Goal: Information Seeking & Learning: Learn about a topic

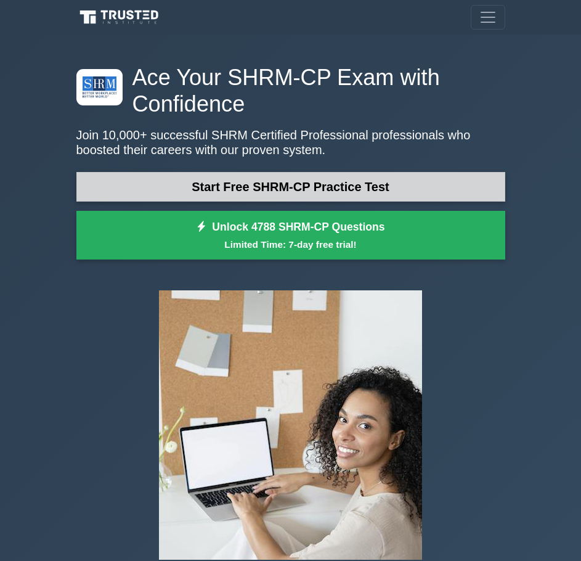
click at [352, 176] on link "Start Free SHRM-CP Practice Test" at bounding box center [290, 187] width 429 height 30
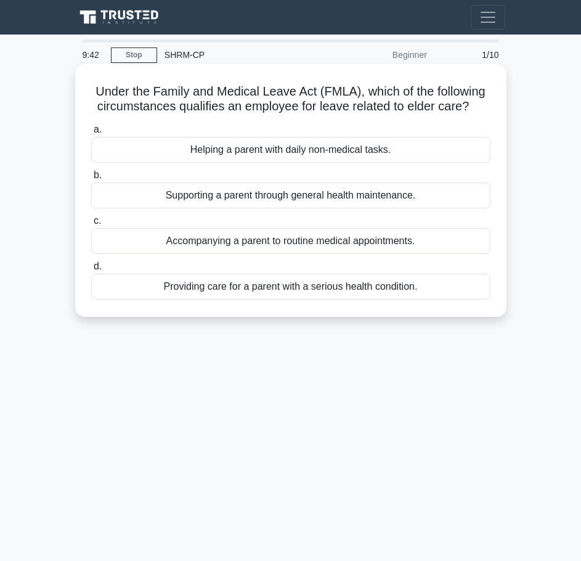
click at [326, 299] on div "Providing care for a parent with a serious health condition." at bounding box center [291, 287] width 400 height 26
click at [91, 271] on input "d. Providing care for a parent with a serious health condition." at bounding box center [91, 267] width 0 height 8
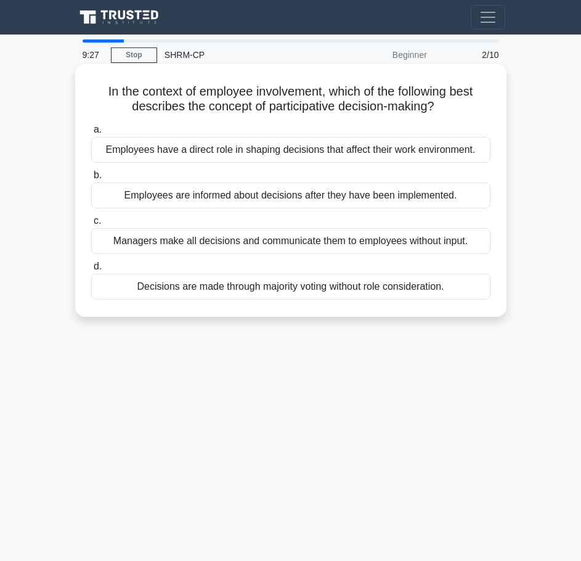
click at [340, 287] on div "Decisions are made through majority voting without role consideration." at bounding box center [291, 287] width 400 height 26
click at [91, 271] on input "d. Decisions are made through majority voting without role consideration." at bounding box center [91, 267] width 0 height 8
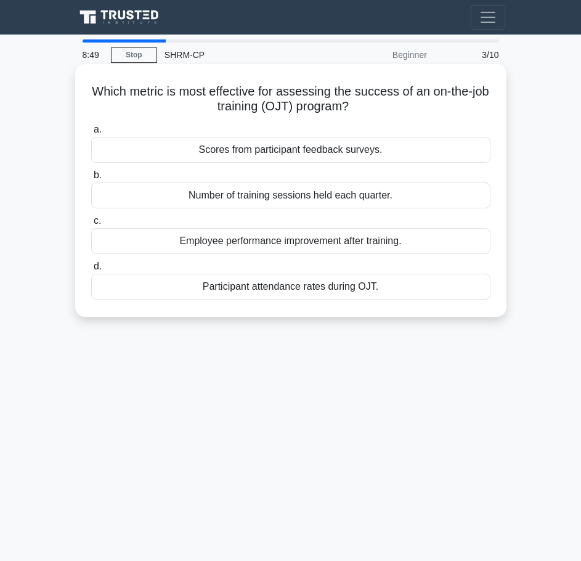
click at [439, 245] on div "Employee performance improvement after training." at bounding box center [291, 241] width 400 height 26
click at [91, 225] on input "c. Employee performance improvement after training." at bounding box center [91, 221] width 0 height 8
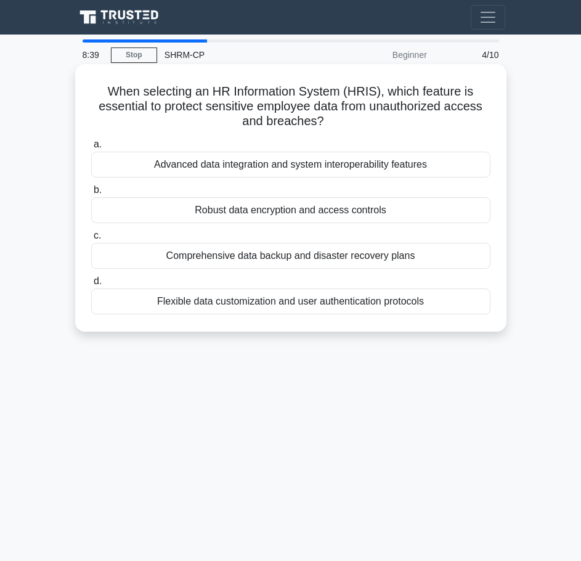
click at [302, 210] on div "Robust data encryption and access controls" at bounding box center [291, 210] width 400 height 26
click at [306, 199] on div "Robust data encryption and access controls" at bounding box center [291, 210] width 400 height 26
click at [91, 194] on input "b. Robust data encryption and access controls" at bounding box center [91, 190] width 0 height 8
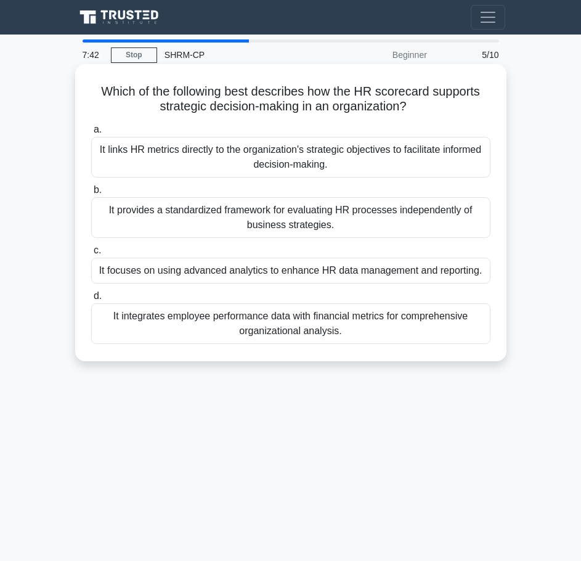
click at [419, 160] on div "It links HR metrics directly to the organization's strategic objectives to faci…" at bounding box center [291, 157] width 400 height 41
click at [91, 134] on input "a. It links HR metrics directly to the organization's strategic objectives to f…" at bounding box center [91, 130] width 0 height 8
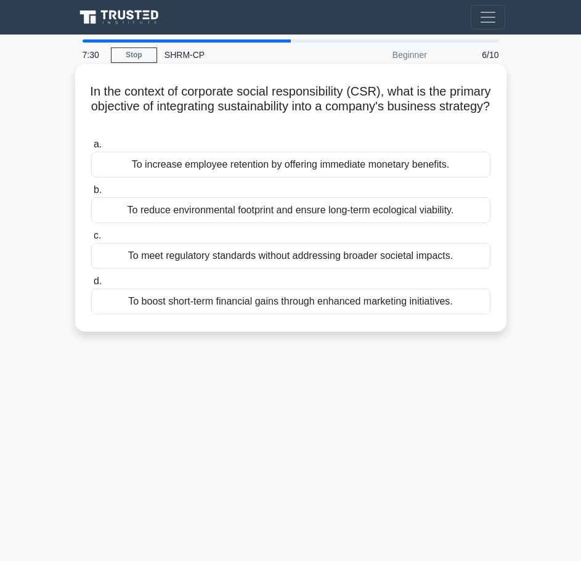
click at [329, 210] on div "To reduce environmental footprint and ensure long-term ecological viability." at bounding box center [291, 210] width 400 height 26
click at [91, 194] on input "b. To reduce environmental footprint and ensure long-term ecological viability." at bounding box center [91, 190] width 0 height 8
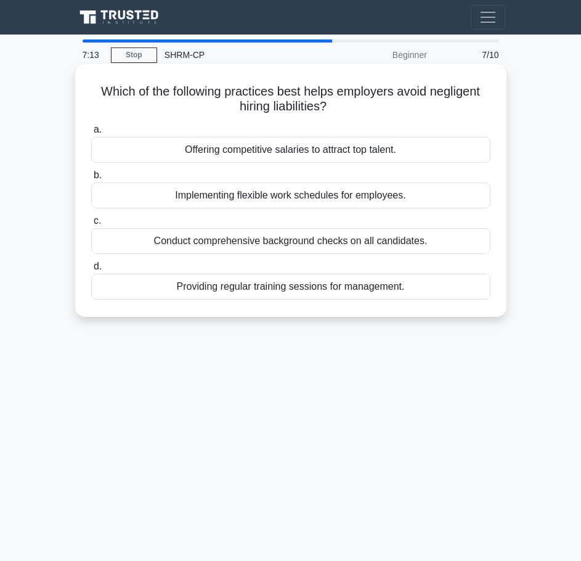
click at [282, 247] on div "Conduct comprehensive background checks on all candidates." at bounding box center [291, 241] width 400 height 26
click at [91, 225] on input "c. Conduct comprehensive background checks on all candidates." at bounding box center [91, 221] width 0 height 8
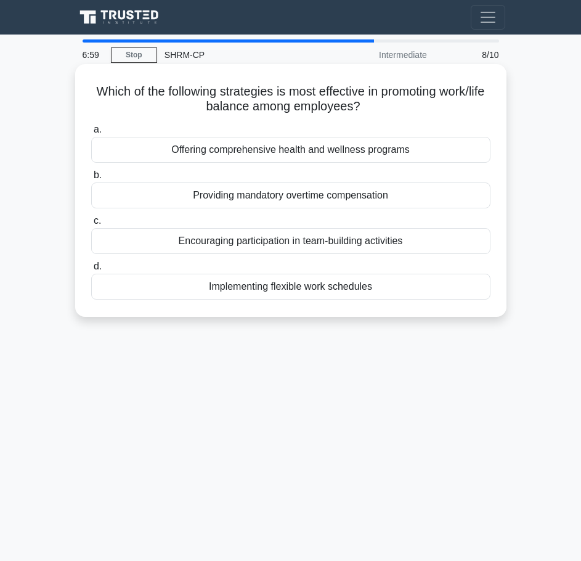
click at [337, 285] on div "Implementing flexible work schedules" at bounding box center [291, 287] width 400 height 26
click at [91, 271] on input "d. Implementing flexible work schedules" at bounding box center [91, 267] width 0 height 8
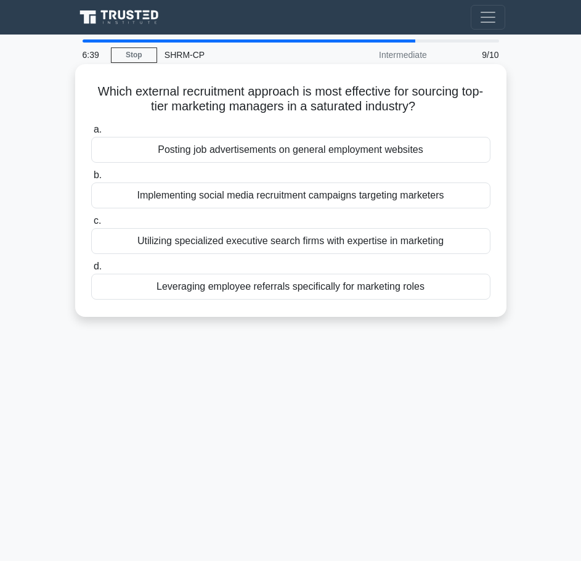
click at [387, 195] on div "Implementing social media recruitment campaigns targeting marketers" at bounding box center [291, 195] width 400 height 26
click at [91, 179] on input "b. Implementing social media recruitment campaigns targeting marketers" at bounding box center [91, 175] width 0 height 8
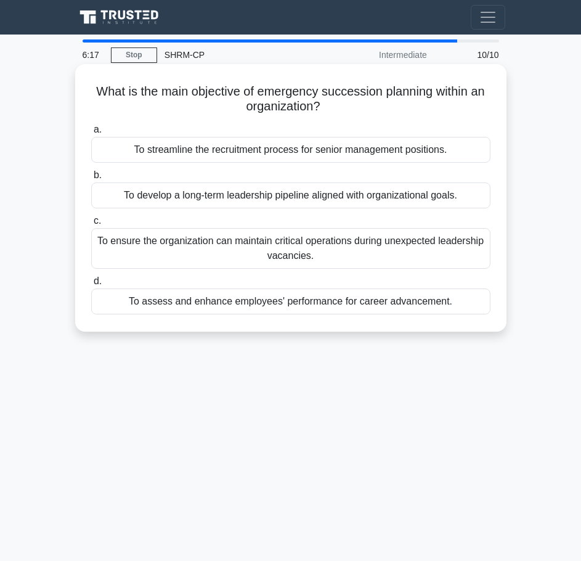
click at [303, 261] on div "To ensure the organization can maintain critical operations during unexpected l…" at bounding box center [291, 248] width 400 height 41
click at [91, 225] on input "c. To ensure the organization can maintain critical operations during unexpecte…" at bounding box center [91, 221] width 0 height 8
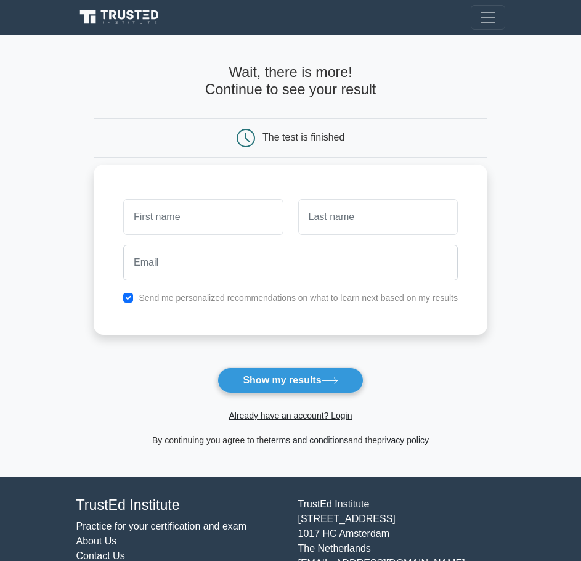
click at [204, 229] on input "text" at bounding box center [203, 217] width 160 height 36
type input "Priscilla"
click at [363, 223] on input "text" at bounding box center [378, 217] width 160 height 36
type input "Olivarri"
click at [148, 304] on div "Send me personalized recommendations on what to learn next based on my results" at bounding box center [291, 297] width 350 height 15
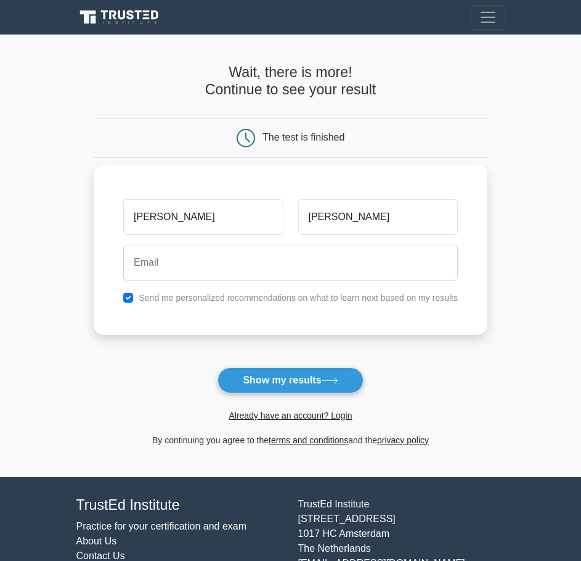
click at [182, 296] on label "Send me personalized recommendations on what to learn next based on my results" at bounding box center [298, 298] width 319 height 10
click at [137, 295] on div "Send me personalized recommendations on what to learn next based on my results" at bounding box center [291, 297] width 350 height 15
click at [126, 295] on input "checkbox" at bounding box center [128, 298] width 10 height 10
checkbox input "false"
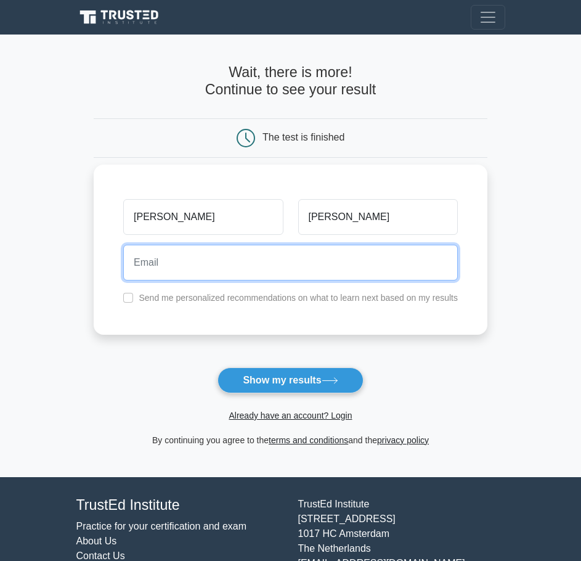
click at [172, 253] on input "email" at bounding box center [290, 263] width 335 height 36
type input "priscilla.olivarri@pandarg.com"
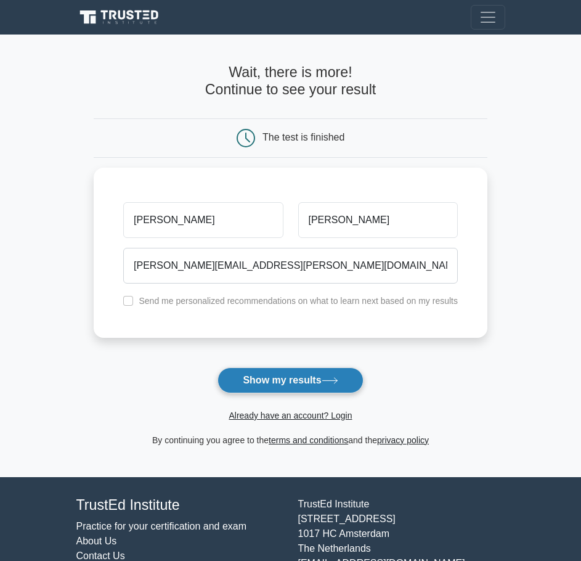
click at [311, 380] on button "Show my results" at bounding box center [291, 380] width 146 height 26
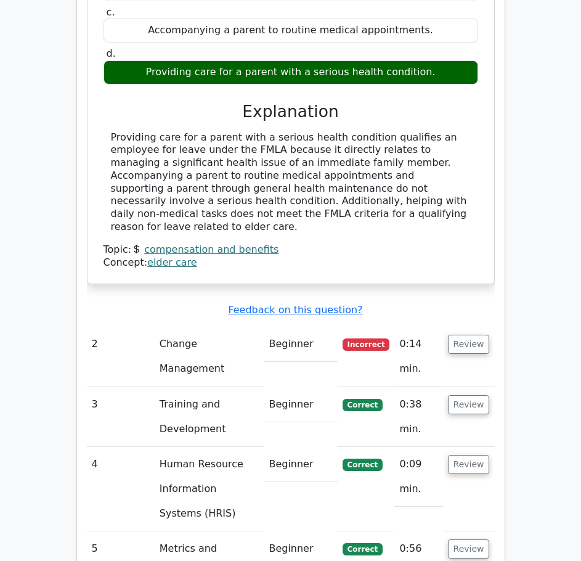
scroll to position [1418, 0]
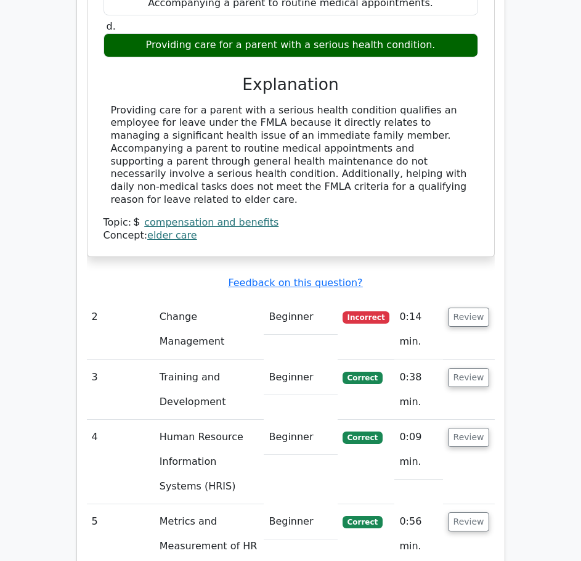
click at [301, 300] on tbody "1 Compensation and Benefits Beginner Correct 0:18 min. Review a. b. c." at bounding box center [291, 338] width 408 height 1150
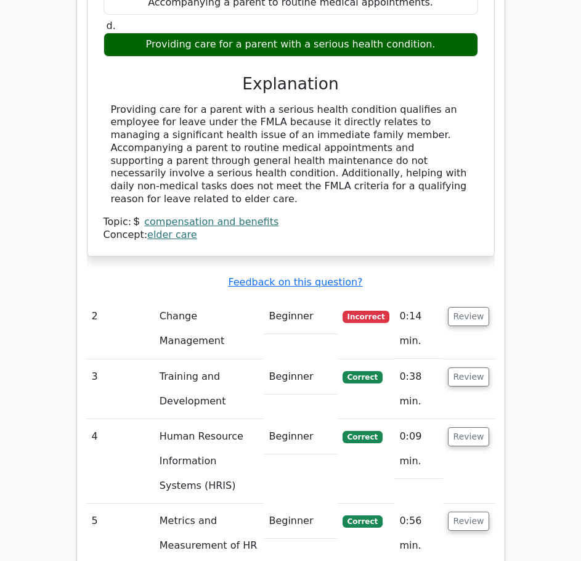
click at [205, 299] on td "Change Management" at bounding box center [210, 329] width 110 height 60
drag, startPoint x: 124, startPoint y: 244, endPoint x: 414, endPoint y: 243, distance: 289.8
click at [128, 299] on td "2" at bounding box center [121, 329] width 68 height 60
click at [482, 307] on button "Review" at bounding box center [469, 316] width 42 height 19
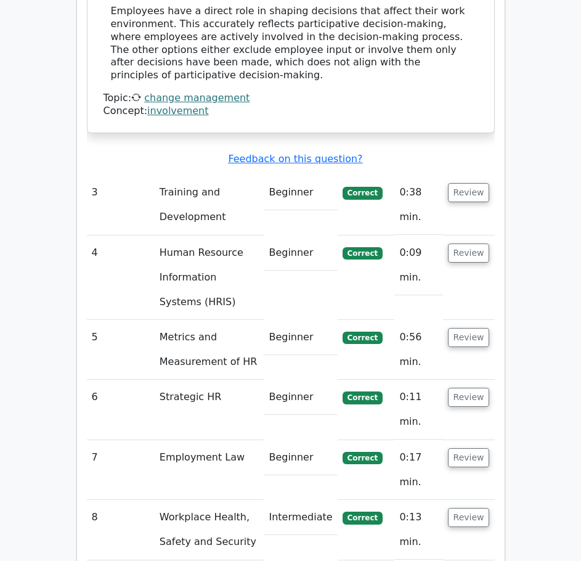
scroll to position [2220, 0]
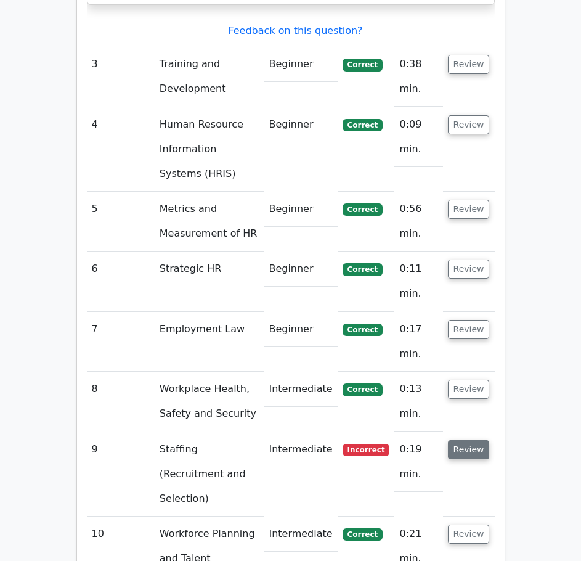
click at [470, 440] on button "Review" at bounding box center [469, 449] width 42 height 19
